Goal: Information Seeking & Learning: Learn about a topic

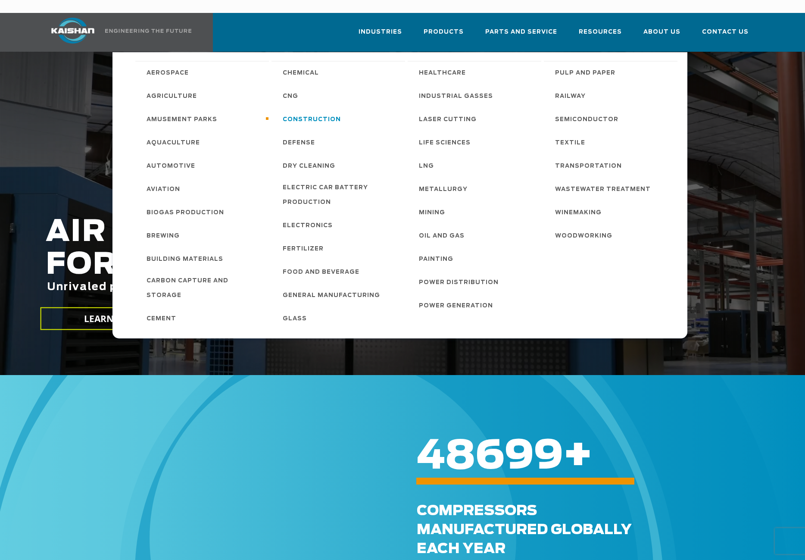
click at [310, 112] on span "Construction" at bounding box center [312, 119] width 58 height 15
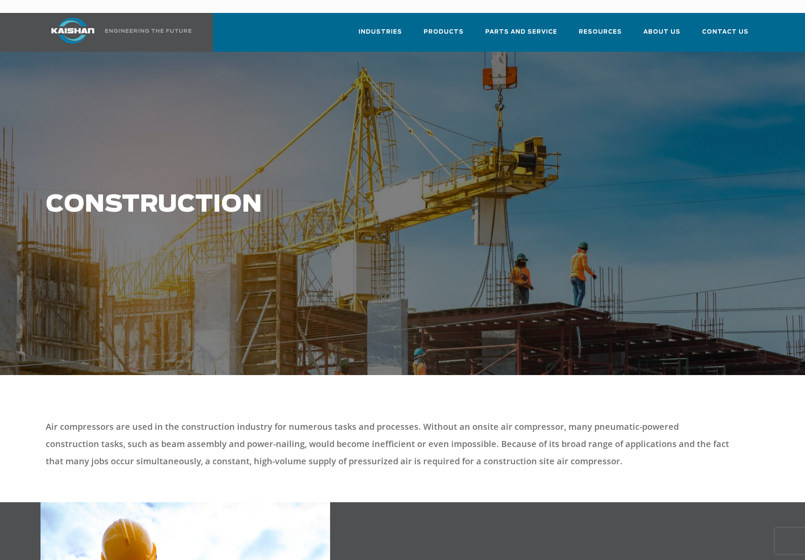
click at [342, 276] on div "Construction" at bounding box center [402, 213] width 724 height 323
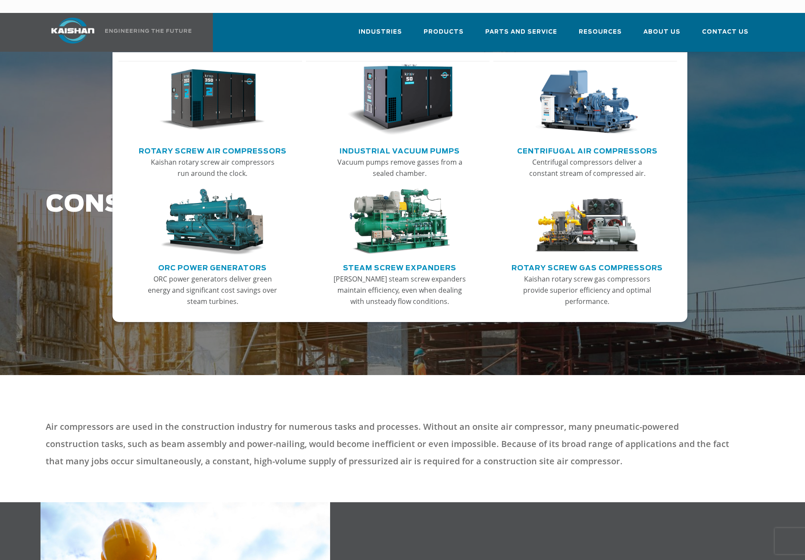
click at [399, 84] on img "Main menu" at bounding box center [400, 100] width 106 height 72
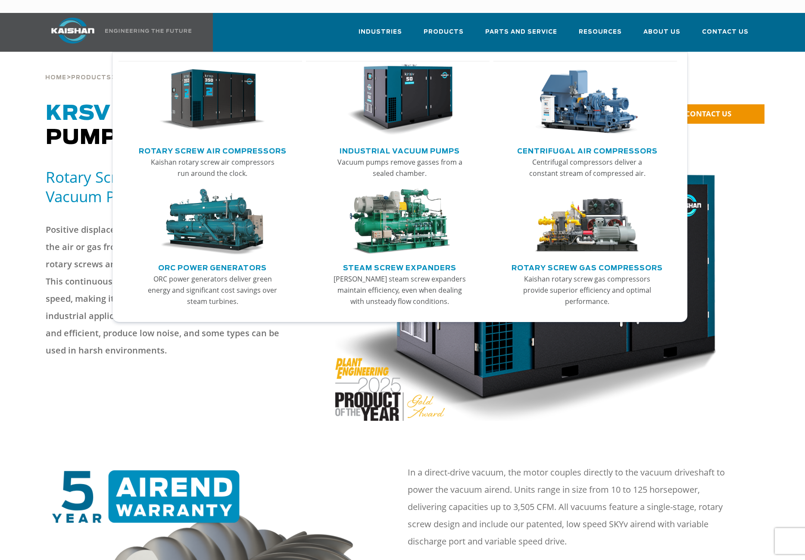
click at [226, 95] on img "Main menu" at bounding box center [212, 100] width 106 height 72
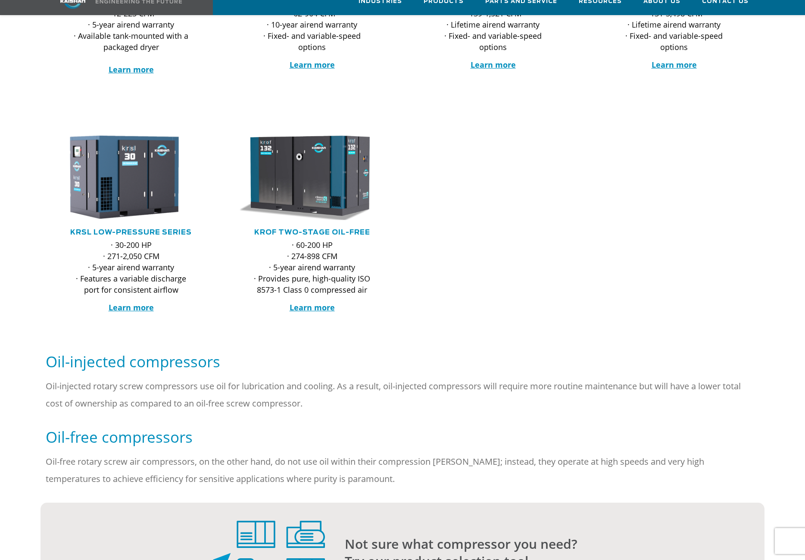
scroll to position [345, 0]
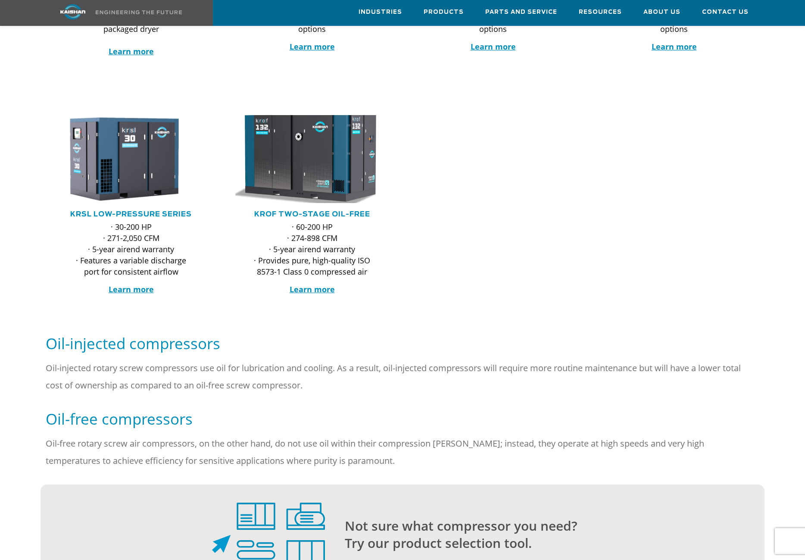
click at [323, 146] on img at bounding box center [305, 159] width 169 height 96
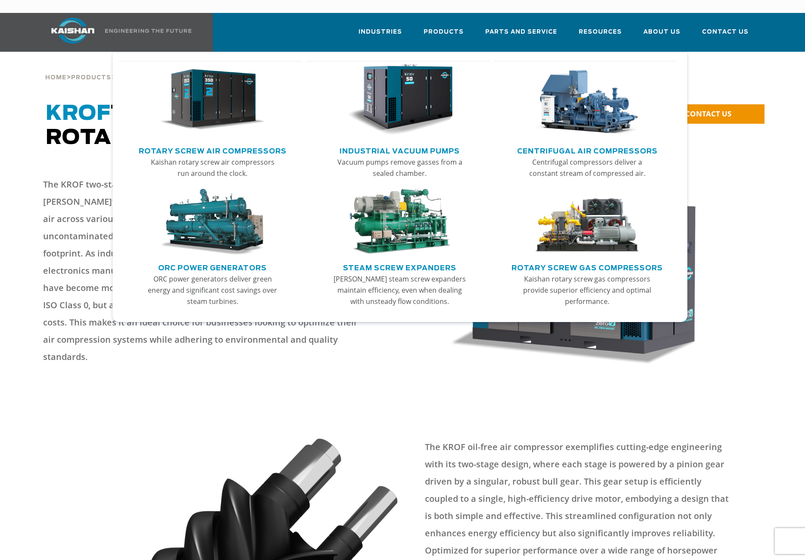
click at [239, 92] on img "Main menu" at bounding box center [212, 100] width 106 height 72
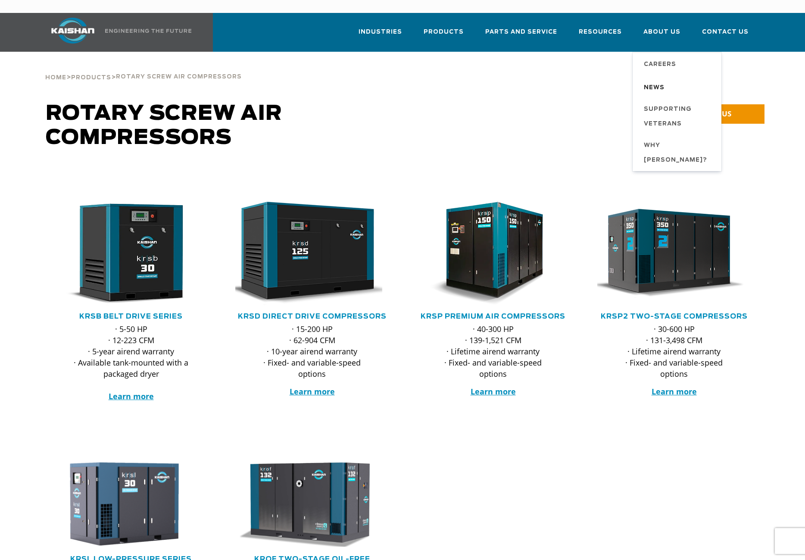
click at [663, 81] on span "News" at bounding box center [654, 88] width 21 height 15
